Goal: Navigation & Orientation: Find specific page/section

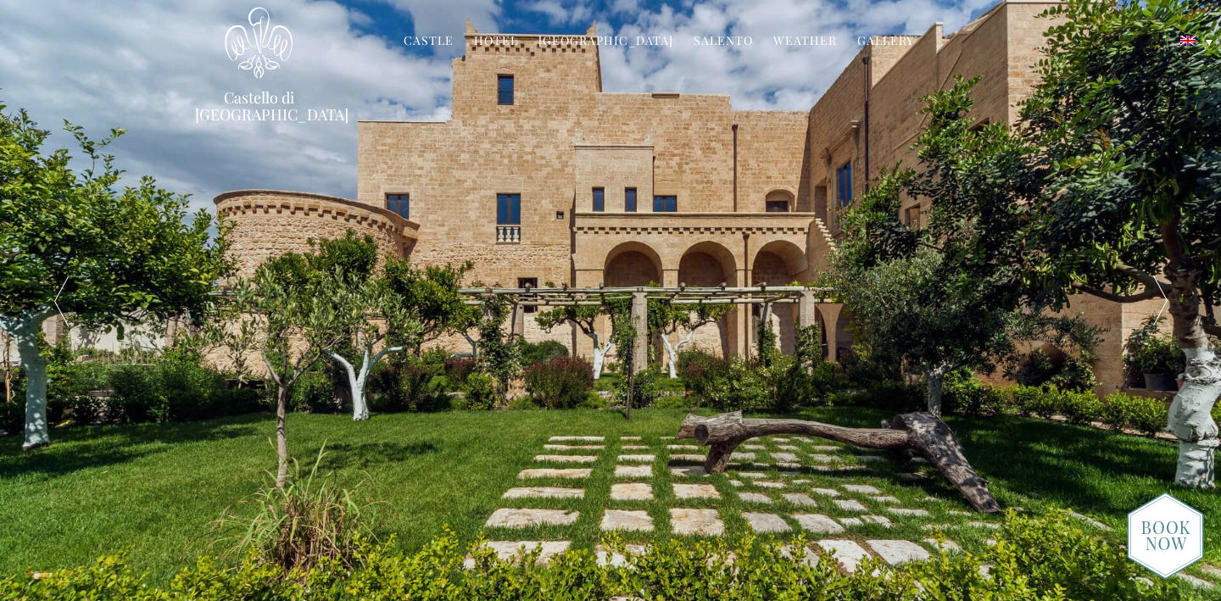
click at [280, 98] on link "Castello di [GEOGRAPHIC_DATA]" at bounding box center [258, 106] width 127 height 34
click at [503, 43] on link "Hotel" at bounding box center [496, 41] width 44 height 19
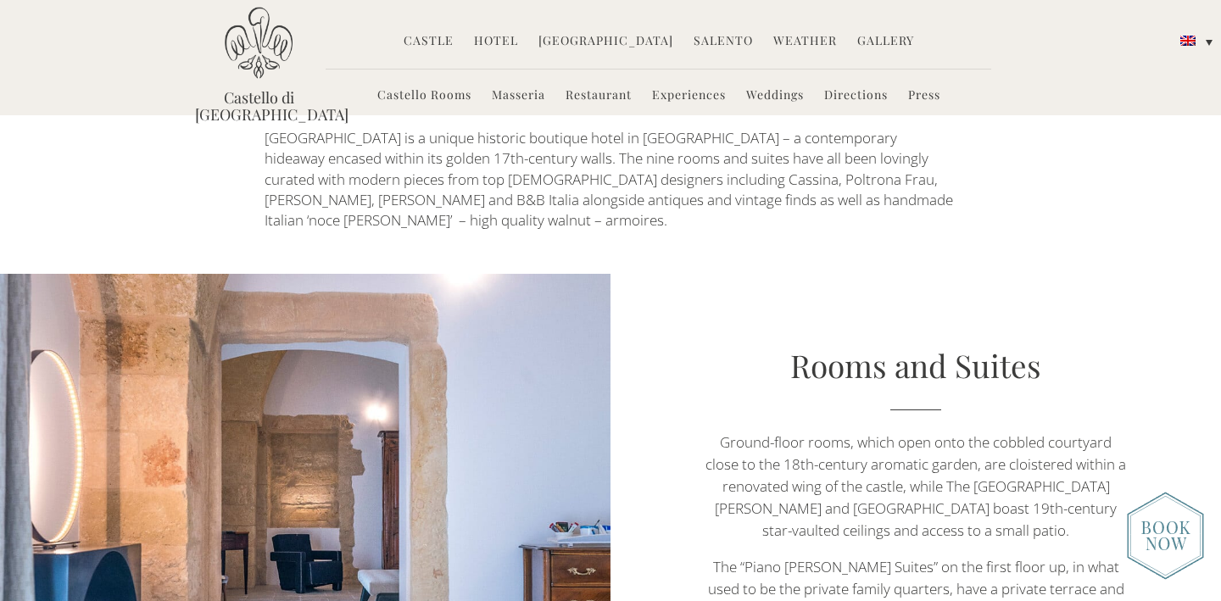
scroll to position [819, 0]
